Goal: Task Accomplishment & Management: Complete application form

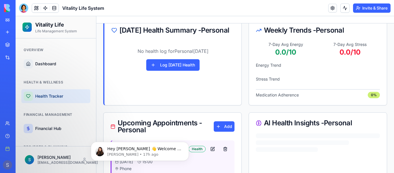
scroll to position [73, 0]
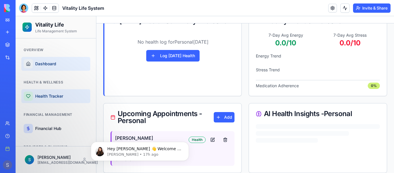
click at [46, 63] on span "Dashboard" at bounding box center [45, 64] width 21 height 6
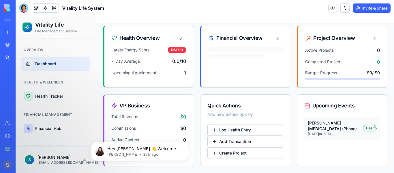
scroll to position [47, 0]
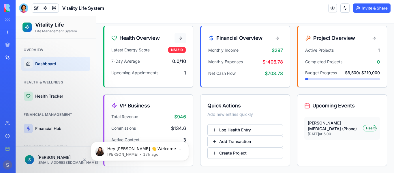
click at [178, 38] on button at bounding box center [181, 38] width 12 height 10
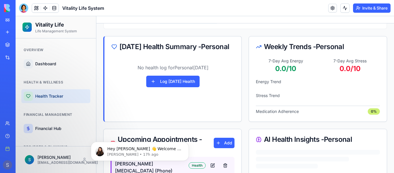
scroll to position [73, 0]
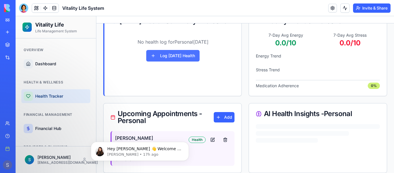
click at [183, 61] on button "Log [DATE] Health" at bounding box center [172, 56] width 53 height 12
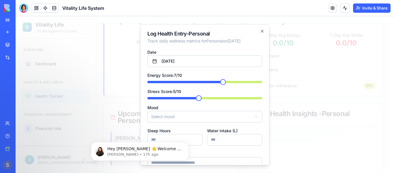
scroll to position [0, 0]
click at [281, 4] on header "Vitality Life System Invite & Share" at bounding box center [205, 8] width 379 height 16
click at [130, 33] on div at bounding box center [205, 94] width 379 height 157
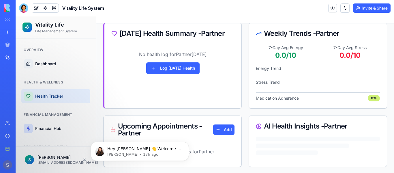
scroll to position [61, 0]
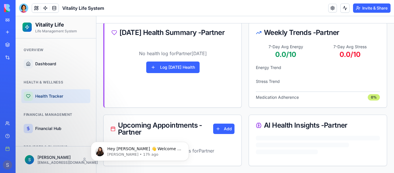
click at [233, 149] on div "No upcoming appointments for Partner" at bounding box center [173, 154] width 138 height 23
click at [216, 128] on button "Add" at bounding box center [223, 129] width 21 height 10
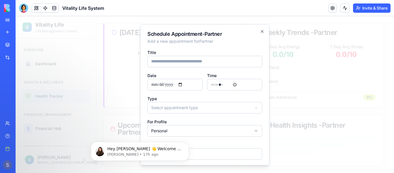
scroll to position [0, 0]
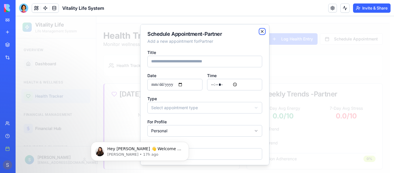
click at [261, 31] on icon "button" at bounding box center [262, 31] width 2 height 2
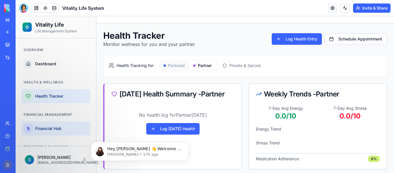
click at [46, 130] on span "Financial Hub" at bounding box center [48, 129] width 26 height 6
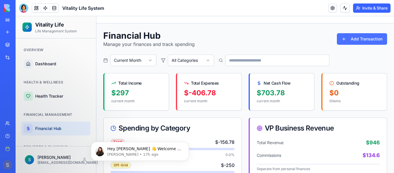
click at [356, 40] on button "Add Transaction" at bounding box center [362, 39] width 50 height 12
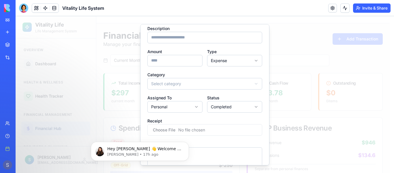
scroll to position [52, 0]
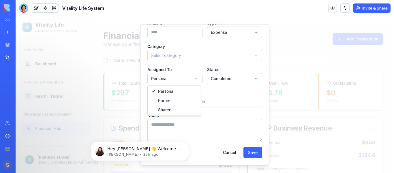
click at [294, 40] on div at bounding box center [205, 94] width 379 height 157
click at [226, 155] on button "Cancel" at bounding box center [229, 152] width 23 height 12
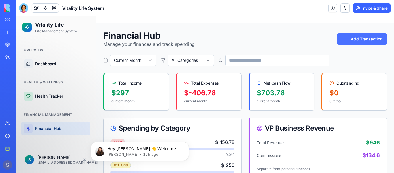
click at [351, 40] on button "Add Transaction" at bounding box center [362, 39] width 50 height 12
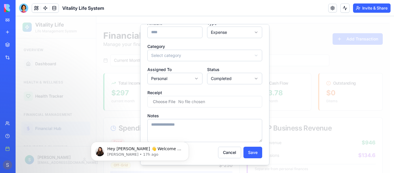
click at [204, 101] on input "file" at bounding box center [204, 102] width 115 height 12
click at [305, 57] on div at bounding box center [205, 94] width 379 height 157
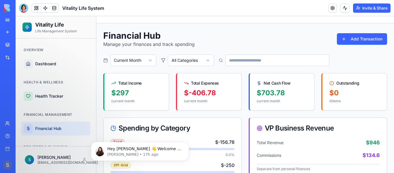
click at [21, 58] on div "Integrations" at bounding box center [18, 58] width 8 height 6
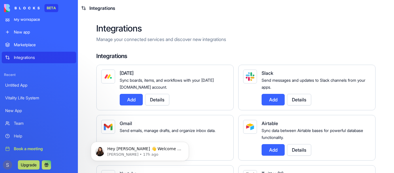
click at [215, 40] on p "Manage your connected services and discover new integrations" at bounding box center [235, 39] width 279 height 7
click at [31, 45] on div "Marketplace" at bounding box center [43, 45] width 59 height 6
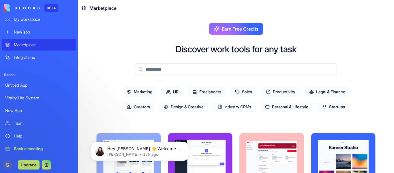
click at [326, 91] on span "Legal & Finance" at bounding box center [327, 92] width 45 height 10
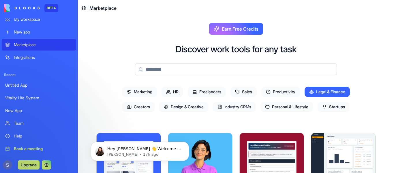
click at [376, 41] on div "Earn Free Credits Discover work tools for any task Marketing HR Freelancers Sal…" at bounding box center [236, 94] width 316 height 157
click at [178, 150] on p "Hey Steven 👋 Welcome to Blocks 🙌 I'm here if you have any questions!" at bounding box center [144, 149] width 74 height 6
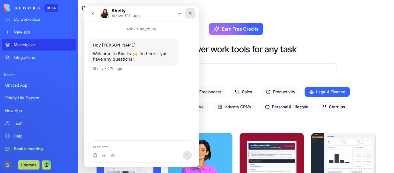
click at [190, 14] on icon "Close" at bounding box center [190, 13] width 3 height 3
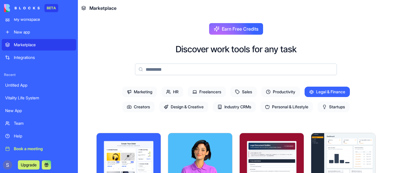
click at [238, 70] on input at bounding box center [236, 70] width 202 height 12
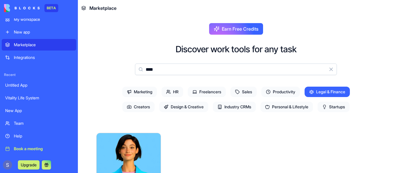
type input "****"
click at [152, 159] on img at bounding box center [129, 153] width 64 height 40
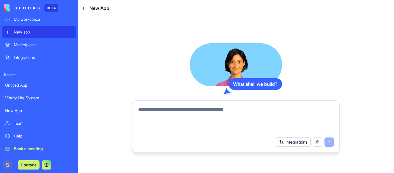
click at [252, 110] on textarea at bounding box center [236, 120] width 196 height 28
click at [37, 19] on div "My workspace" at bounding box center [43, 19] width 59 height 6
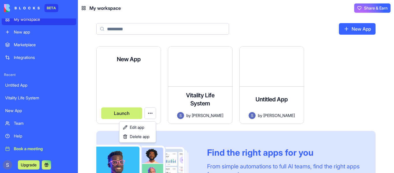
click at [149, 115] on html "BETA My workspace New app Marketplace Integrations Recent Untitled App Vitality…" at bounding box center [197, 86] width 394 height 173
click at [148, 138] on span "Delete app" at bounding box center [140, 137] width 20 height 6
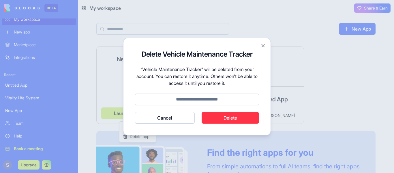
click at [208, 124] on div "Delete Vehicle Maintenance Tracker “Vehicle Maintenance Tracker” will be delete…" at bounding box center [197, 87] width 148 height 98
click at [214, 117] on button "Delete" at bounding box center [231, 118] width 58 height 12
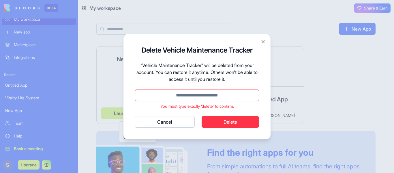
click at [199, 94] on input at bounding box center [197, 95] width 124 height 12
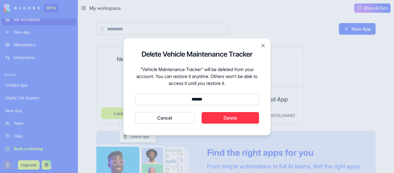
type input "******"
click at [237, 120] on button "Delete" at bounding box center [231, 118] width 58 height 12
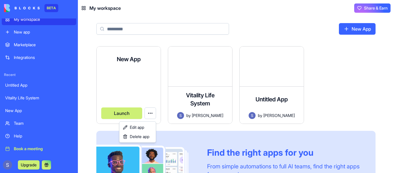
click at [286, 78] on html "BETA My workspace New app Marketplace Integrations Recent Untitled App Vitality…" at bounding box center [197, 86] width 394 height 173
click at [151, 113] on html "BETA My workspace New app Marketplace Integrations Recent Untitled App Vitality…" at bounding box center [197, 86] width 394 height 173
click at [143, 136] on span "Delete app" at bounding box center [140, 137] width 20 height 6
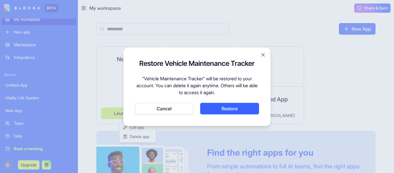
click at [229, 108] on button "Restore" at bounding box center [229, 109] width 59 height 12
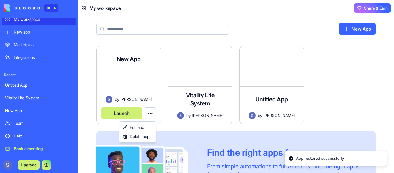
click at [127, 76] on html "BETA My workspace New app Marketplace Integrations Recent Untitled App Vitality…" at bounding box center [197, 86] width 394 height 173
click at [126, 76] on div at bounding box center [128, 84] width 55 height 24
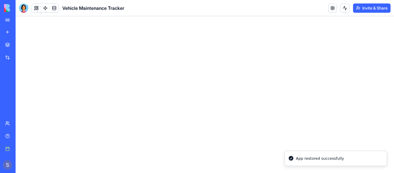
click at [126, 76] on main at bounding box center [205, 94] width 379 height 157
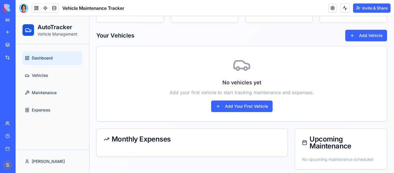
scroll to position [87, 0]
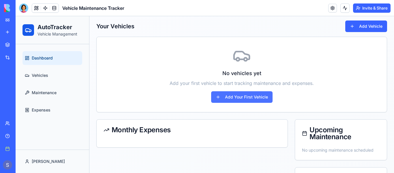
click at [225, 96] on button "Add Your First Vehicle" at bounding box center [241, 97] width 61 height 12
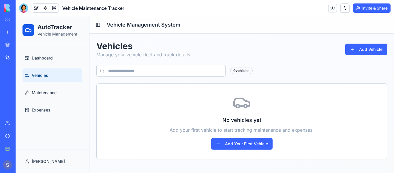
click at [169, 68] on input at bounding box center [160, 71] width 129 height 12
type input "**********"
click at [368, 48] on button "Add Vehicle" at bounding box center [367, 50] width 42 height 12
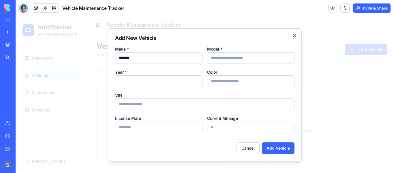
type input "*******"
click at [248, 58] on input "Model *" at bounding box center [250, 58] width 87 height 12
type input "**********"
click at [231, 82] on input "Color" at bounding box center [250, 81] width 87 height 12
type input "*****"
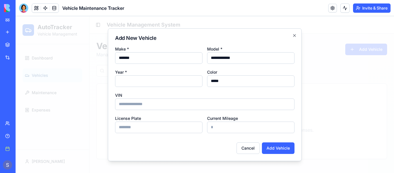
click at [171, 83] on input "****" at bounding box center [158, 81] width 87 height 12
click at [196, 82] on input "****" at bounding box center [158, 81] width 87 height 12
click at [196, 84] on input "****" at bounding box center [158, 81] width 87 height 12
click at [197, 83] on input "****" at bounding box center [158, 81] width 87 height 12
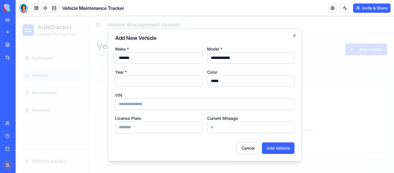
click at [197, 83] on input "****" at bounding box center [158, 81] width 87 height 12
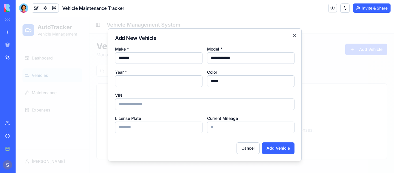
click at [196, 83] on input "****" at bounding box center [158, 81] width 87 height 12
type input "****"
click at [197, 79] on input "****" at bounding box center [158, 81] width 87 height 12
click at [282, 147] on button "Add Vehicle" at bounding box center [278, 148] width 33 height 12
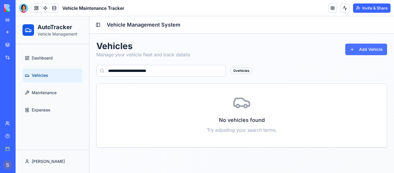
click at [368, 48] on button "Add Vehicle" at bounding box center [367, 50] width 42 height 12
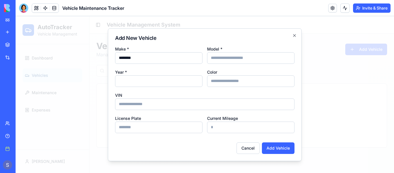
type input "********"
click at [277, 57] on input "Model *" at bounding box center [250, 58] width 87 height 12
type input "********"
click at [285, 150] on button "Add Vehicle" at bounding box center [278, 148] width 33 height 12
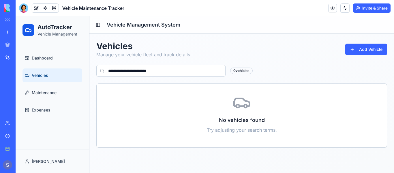
click at [42, 76] on span "Vehicles" at bounding box center [40, 75] width 16 height 6
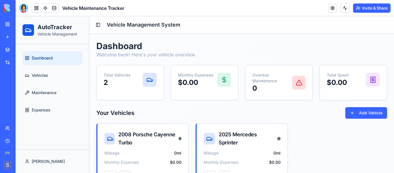
scroll to position [29, 0]
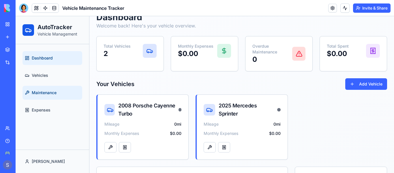
click at [46, 94] on span "Maintenance" at bounding box center [44, 93] width 25 height 6
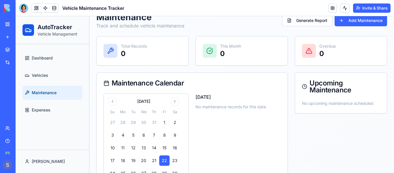
click at [7, 22] on link "My workspace" at bounding box center [13, 24] width 23 height 12
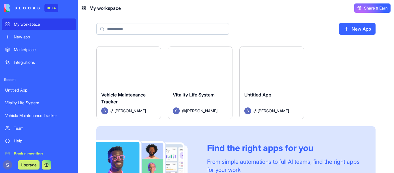
click at [38, 102] on div "Vitality Life System" at bounding box center [39, 103] width 68 height 6
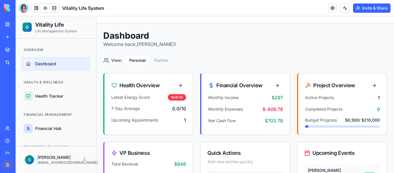
click at [7, 139] on link "Help" at bounding box center [13, 141] width 23 height 12
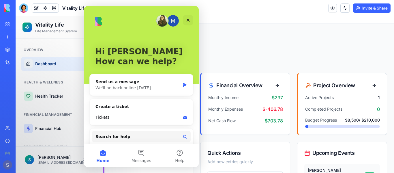
scroll to position [17, 0]
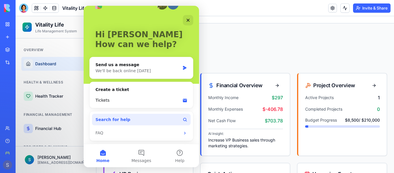
click at [149, 119] on button "Search for help" at bounding box center [141, 120] width 99 height 12
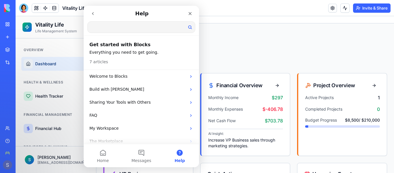
scroll to position [0, 0]
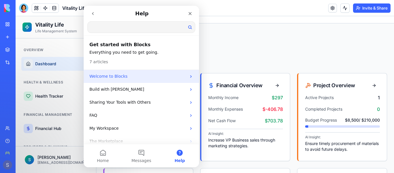
click at [186, 75] on div "Welcome to Blocks" at bounding box center [141, 76] width 115 height 13
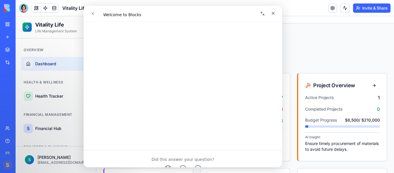
scroll to position [318, 0]
click at [271, 12] on div "Close" at bounding box center [273, 13] width 10 height 10
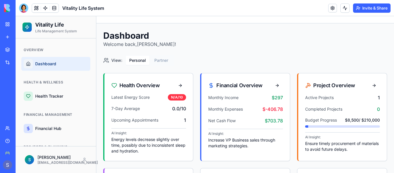
scroll to position [0, 0]
click at [21, 25] on div "My workspace" at bounding box center [18, 24] width 8 height 6
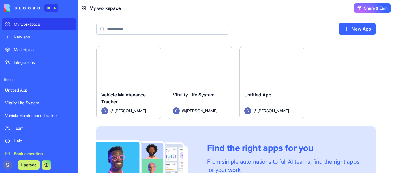
click at [357, 76] on div "Launch Vehicle Maintenance Tracker @ [PERSON_NAME] Launch Vitality Life System …" at bounding box center [235, 128] width 279 height 165
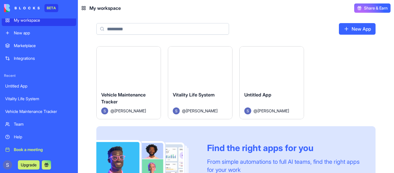
scroll to position [5, 0]
click at [197, 79] on div "Launch" at bounding box center [200, 66] width 64 height 40
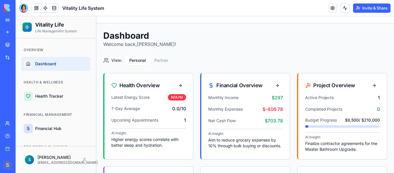
click at [147, 90] on div "Health Overview" at bounding box center [148, 85] width 75 height 10
click at [179, 84] on button at bounding box center [181, 85] width 12 height 10
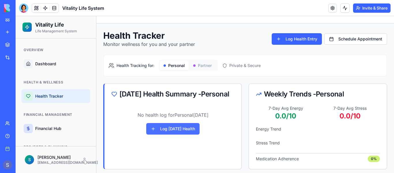
click at [185, 135] on button "Log [DATE] Health" at bounding box center [172, 129] width 53 height 12
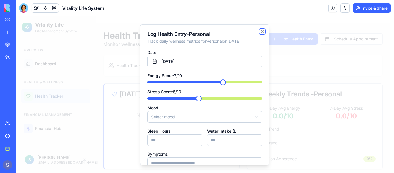
click at [260, 30] on icon "button" at bounding box center [262, 31] width 5 height 5
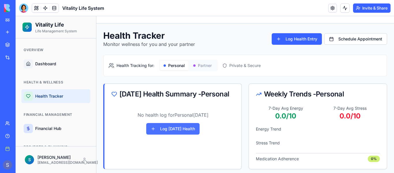
click at [170, 134] on button "Log [DATE] Health" at bounding box center [172, 129] width 53 height 12
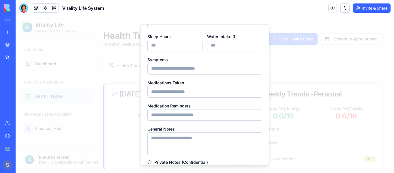
scroll to position [106, 0]
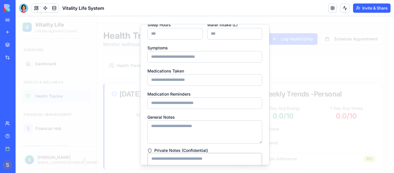
click at [188, 85] on input at bounding box center [204, 80] width 115 height 12
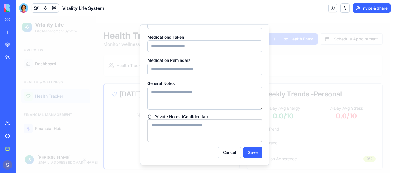
scroll to position [146, 0]
click at [227, 154] on button "Cancel" at bounding box center [229, 152] width 23 height 12
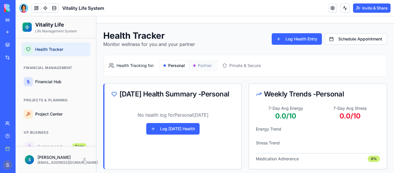
scroll to position [51, 0]
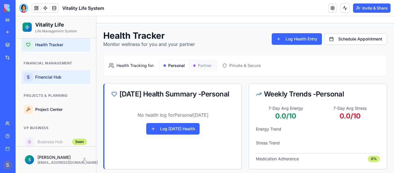
click at [57, 76] on span "Financial Hub" at bounding box center [48, 77] width 26 height 6
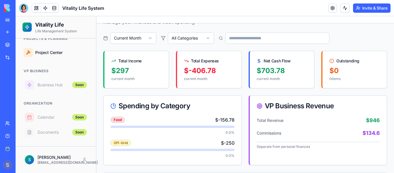
scroll to position [21, 0]
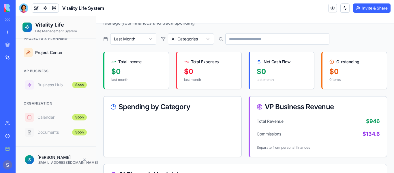
click at [206, 37] on html "Vitality Life Life Management System Overview Dashboard Health & Wellness Healt…" at bounding box center [205, 135] width 379 height 280
click at [151, 38] on html "Vitality Life Life Management System Overview Dashboard Health & Wellness Healt…" at bounding box center [205, 135] width 379 height 280
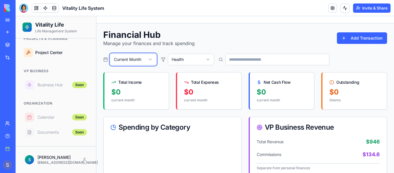
scroll to position [0, 0]
